Goal: Information Seeking & Learning: Check status

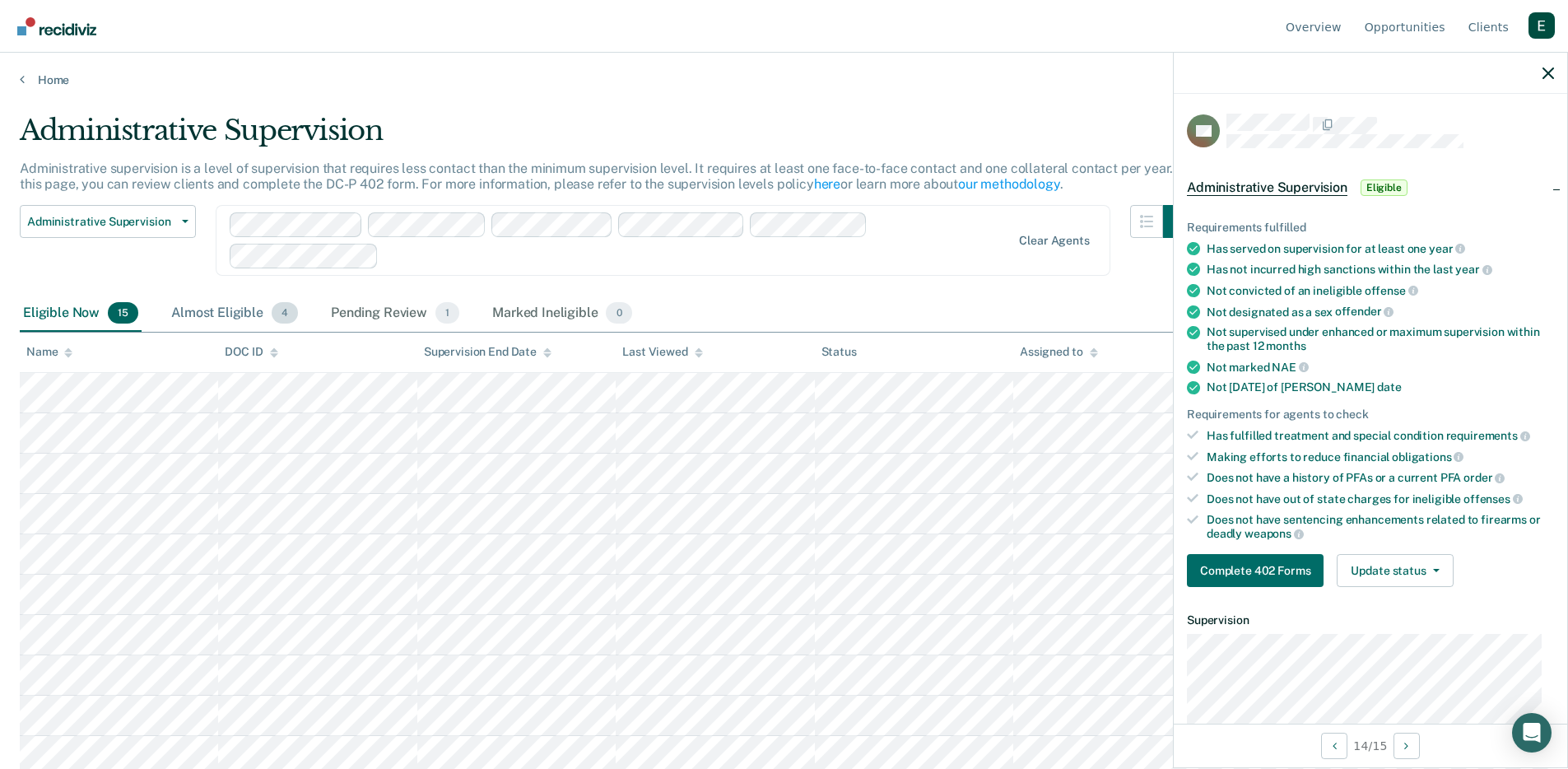
click at [252, 315] on div "Almost Eligible 4" at bounding box center [234, 314] width 133 height 36
